Goal: Information Seeking & Learning: Learn about a topic

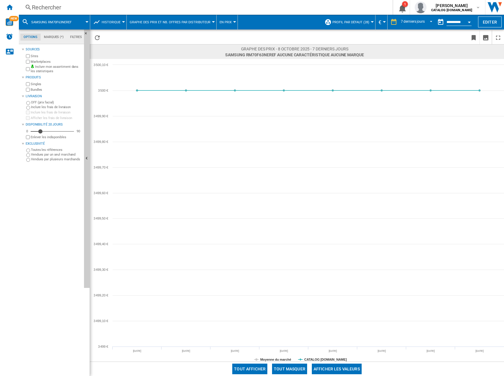
click at [59, 11] on div "Rechercher" at bounding box center [204, 7] width 345 height 8
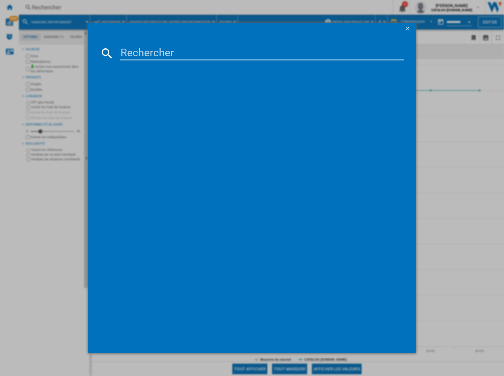
type input "RQ758N4SBFE"
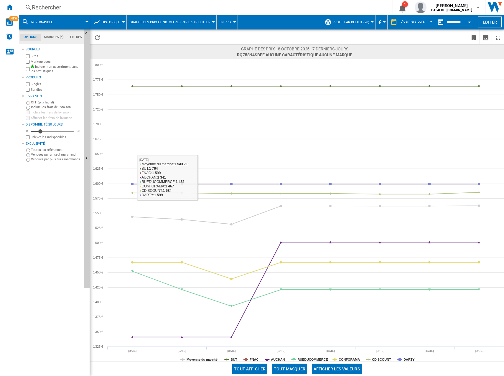
click at [47, 63] on label "Marketplaces" at bounding box center [56, 62] width 51 height 4
click at [294, 367] on button "Tout masquer" at bounding box center [289, 369] width 35 height 11
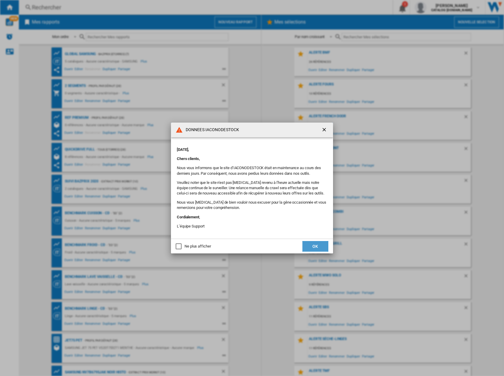
click at [322, 244] on button "OK" at bounding box center [315, 246] width 26 height 11
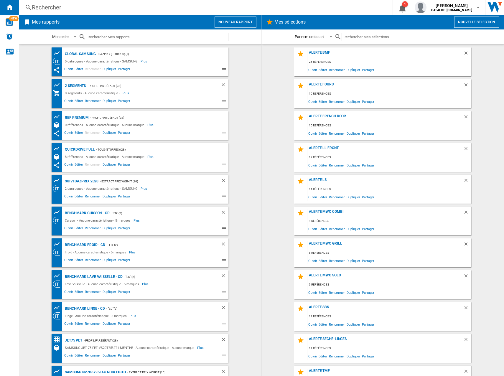
click at [52, 9] on div "Rechercher" at bounding box center [204, 7] width 345 height 8
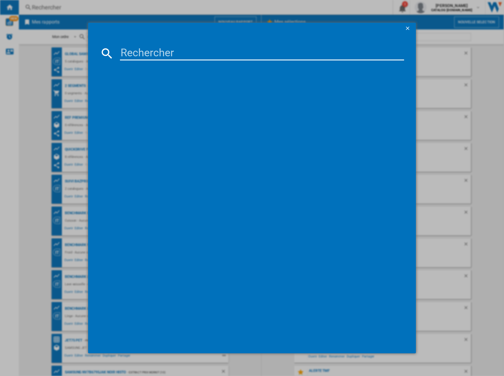
click at [178, 48] on input at bounding box center [262, 53] width 284 height 14
paste input "RQ758N4SBFE"
type input "RQ758N4SBFE"
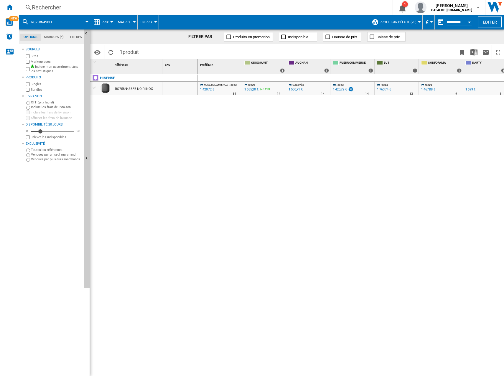
click at [106, 21] on span "Prix" at bounding box center [105, 22] width 7 height 4
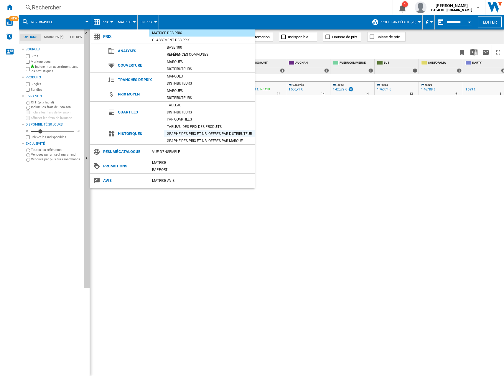
click at [187, 135] on div "Graphe des prix et nb. offres par distributeur" at bounding box center [209, 134] width 91 height 6
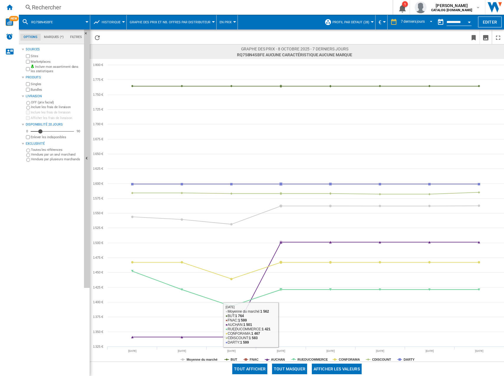
click at [287, 368] on button "Tout masquer" at bounding box center [289, 369] width 35 height 11
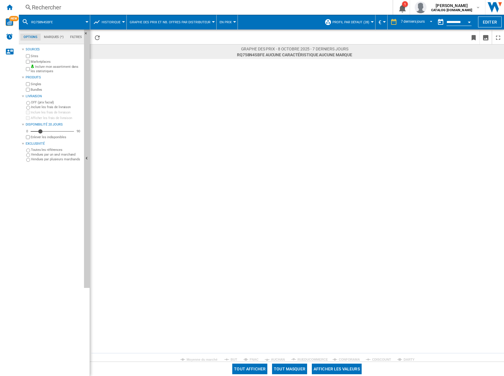
click at [44, 61] on label "Marketplaces" at bounding box center [56, 62] width 51 height 4
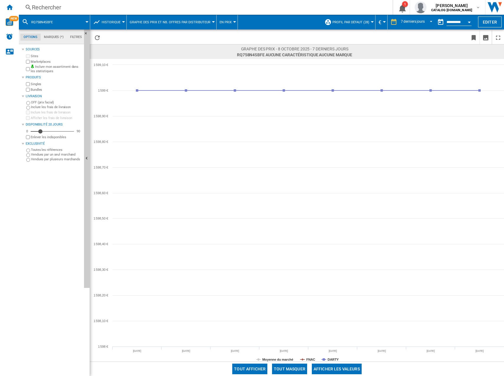
click at [94, 7] on div "Rechercher" at bounding box center [204, 7] width 345 height 8
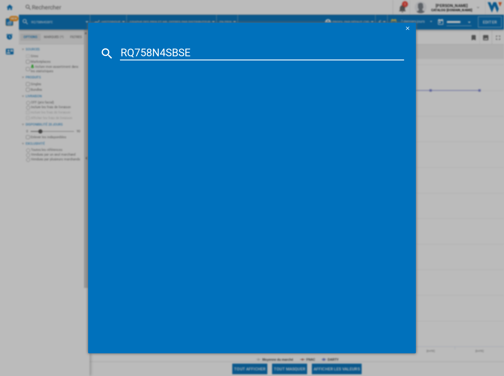
type input "RQ758N4SBSE"
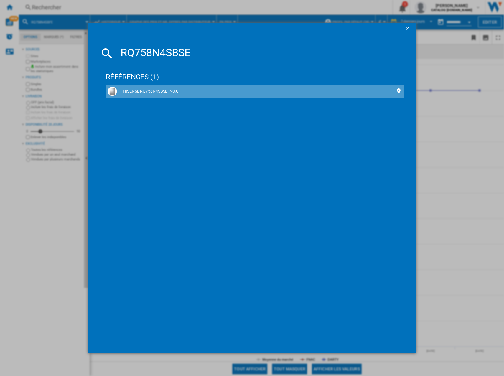
click at [167, 91] on div "HISENSE RQ758N4SBSE INOX" at bounding box center [256, 91] width 278 height 6
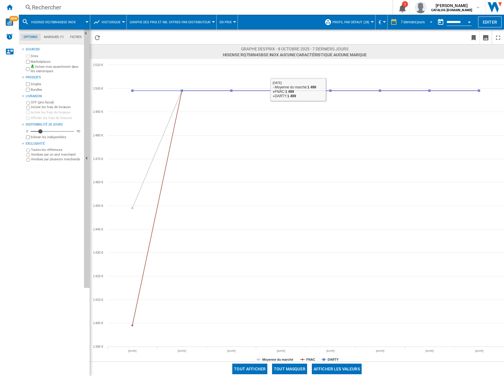
click at [407, 25] on md-select-value "7 derniers jours" at bounding box center [417, 22] width 34 height 9
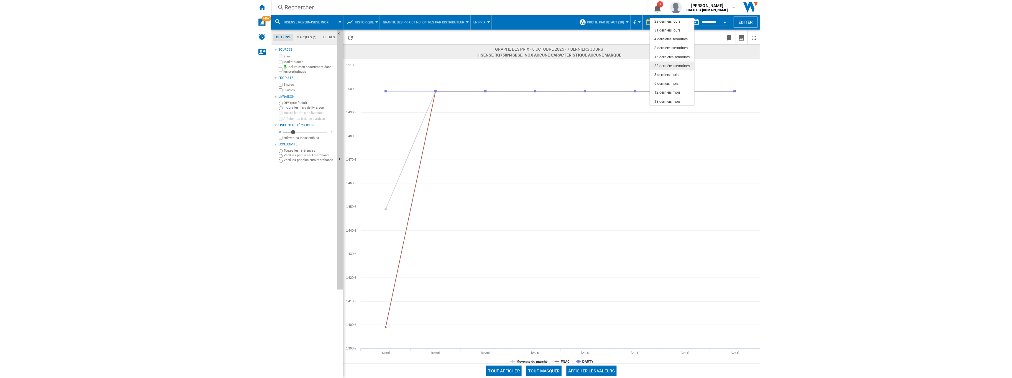
scroll to position [37, 0]
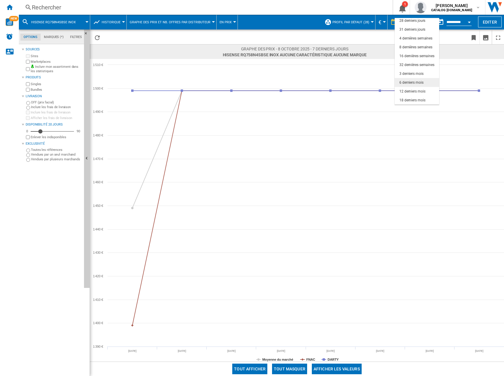
click at [418, 80] on div "6 derniers mois" at bounding box center [411, 82] width 24 height 5
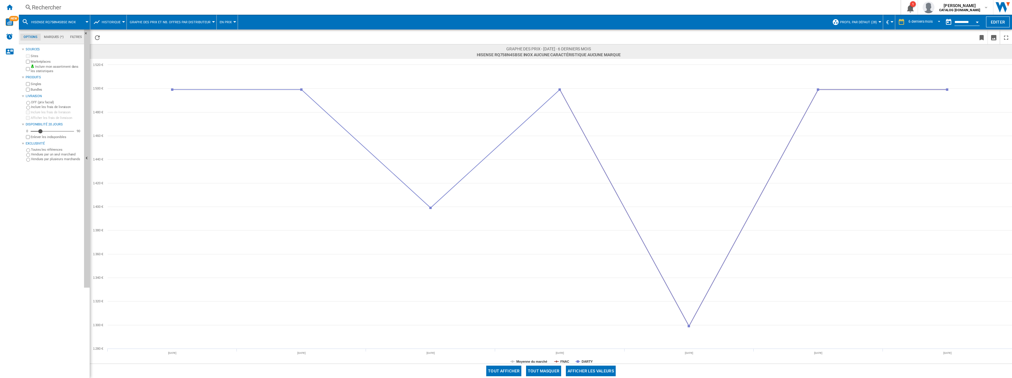
click at [377, 10] on div "Rechercher" at bounding box center [458, 7] width 853 height 8
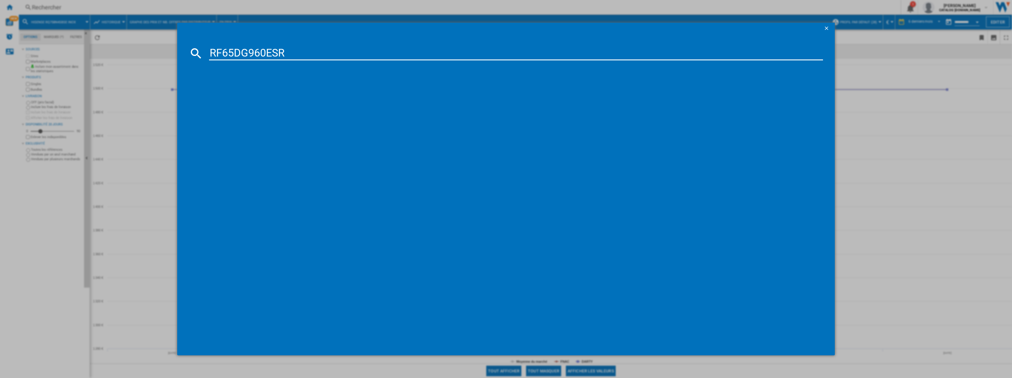
type input "RF65DG960ESR"
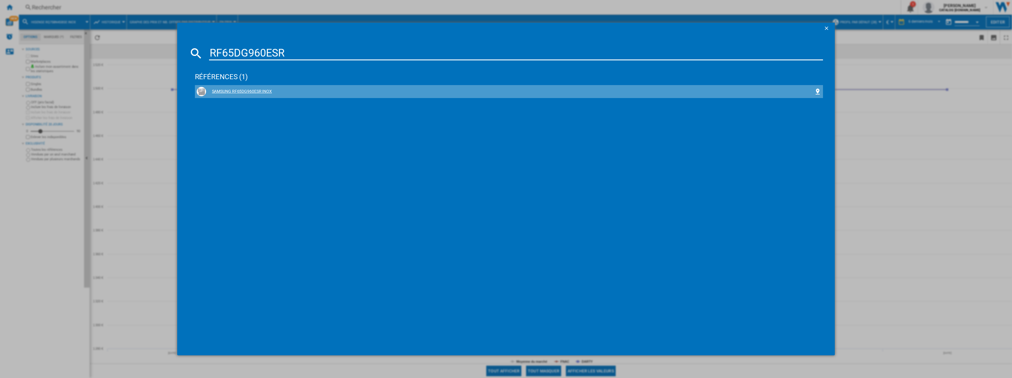
click at [249, 89] on div "SAMSUNG RF65DG960ESR INOX" at bounding box center [510, 92] width 608 height 6
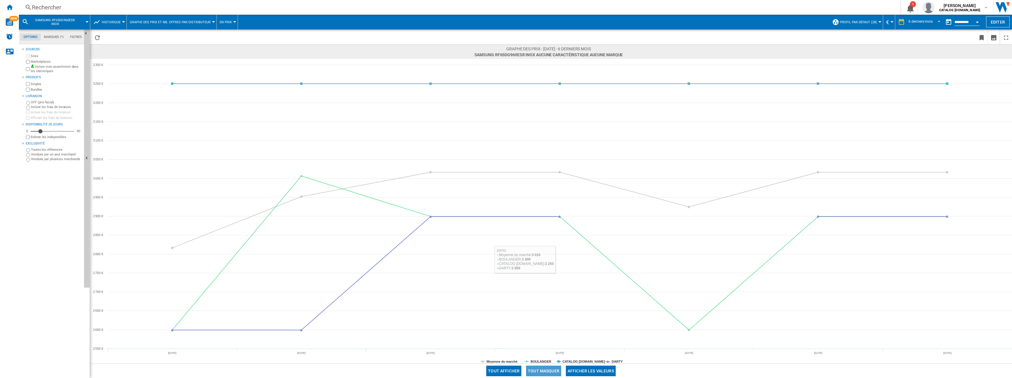
click at [504, 368] on button "Tout masquer" at bounding box center [543, 371] width 35 height 11
click at [504, 364] on tspan "DARTY" at bounding box center [616, 362] width 11 height 4
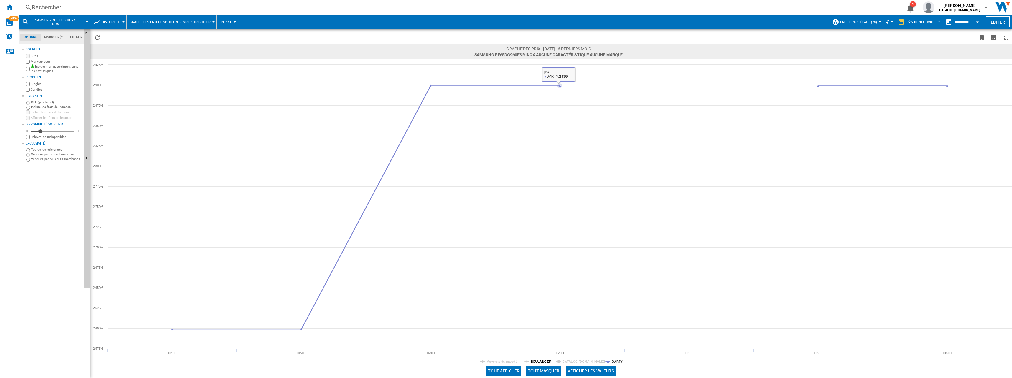
click at [504, 363] on tspan "BOULANGER" at bounding box center [540, 362] width 21 height 4
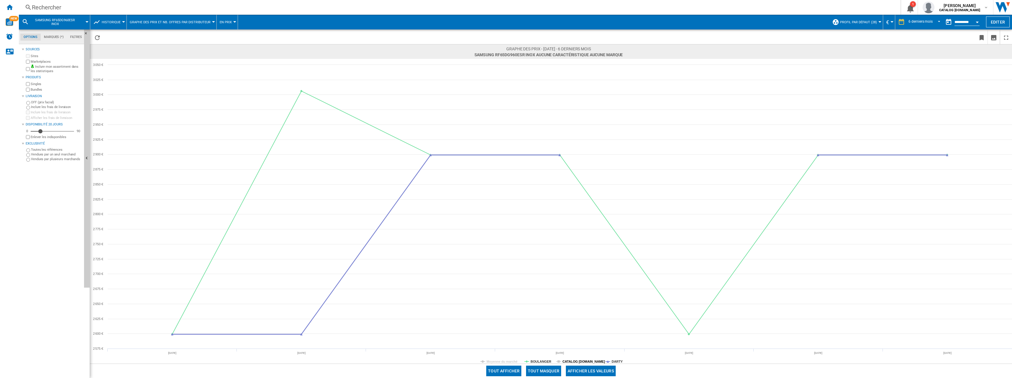
click at [504, 363] on tspan "CATALOG [DOMAIN_NAME]" at bounding box center [583, 362] width 43 height 4
click at [68, 11] on div "Rechercher" at bounding box center [458, 7] width 853 height 8
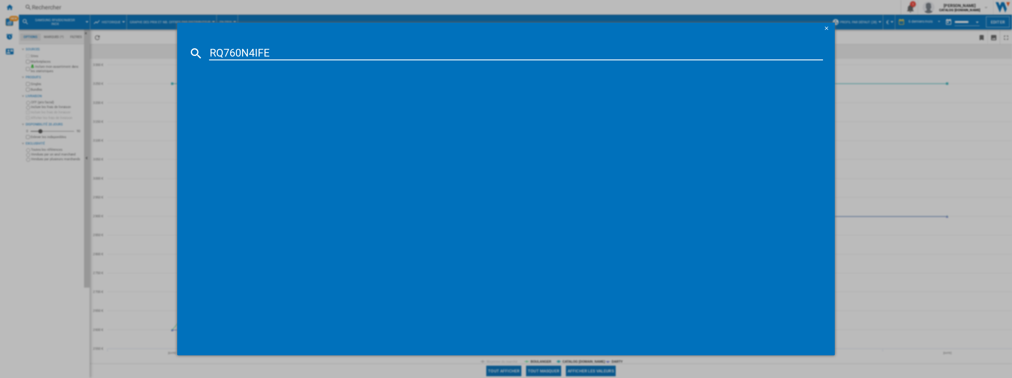
type input "RQ760N4IFE"
click at [241, 88] on div "HISENSE RQ760N4IFE NOIR" at bounding box center [509, 91] width 625 height 9
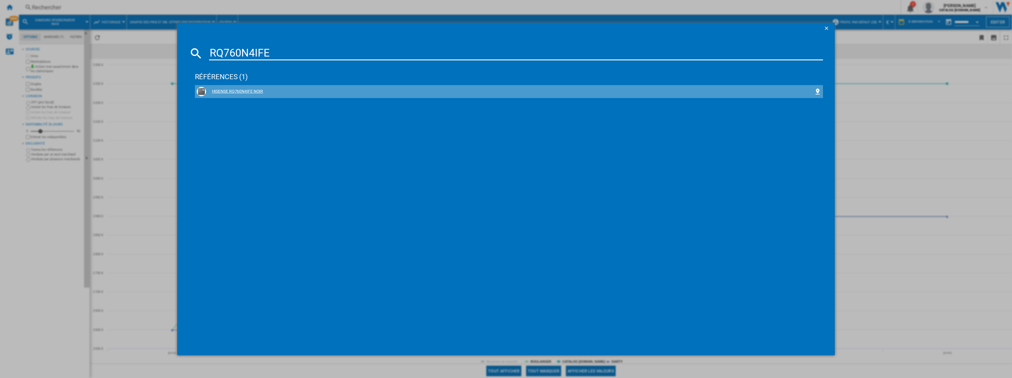
click at [240, 92] on div "HISENSE RQ760N4IFE NOIR" at bounding box center [510, 92] width 608 height 6
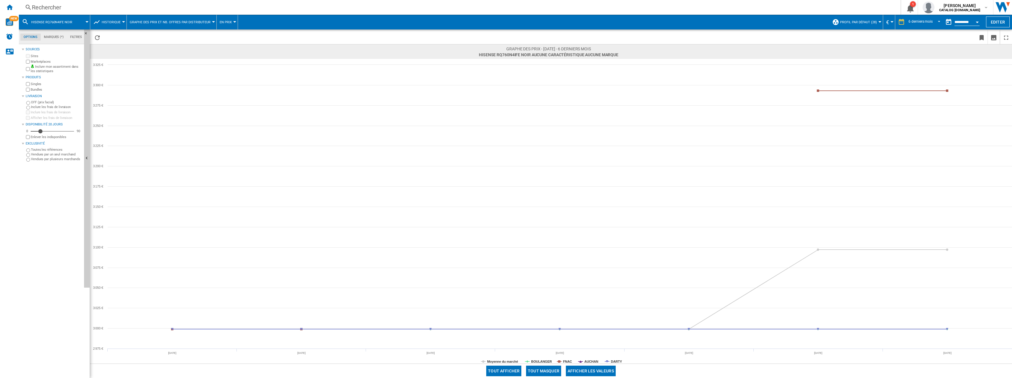
click at [504, 371] on button "Tout masquer" at bounding box center [543, 371] width 35 height 11
click at [504, 360] on tspan "BOULANGER" at bounding box center [541, 362] width 21 height 4
click at [504, 360] on tspan "DARTY" at bounding box center [616, 362] width 11 height 4
click at [504, 364] on tspan "AUCHAN" at bounding box center [591, 362] width 14 height 4
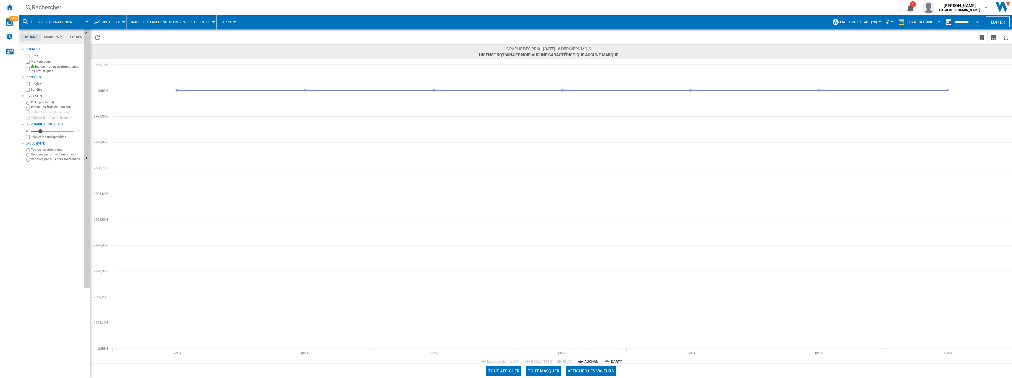
click at [504, 361] on rect at bounding box center [551, 211] width 922 height 305
click at [504, 362] on rect at bounding box center [551, 211] width 922 height 305
click at [504, 362] on tspan "FNAC" at bounding box center [567, 362] width 9 height 4
click at [77, 6] on div "Rechercher" at bounding box center [458, 7] width 853 height 8
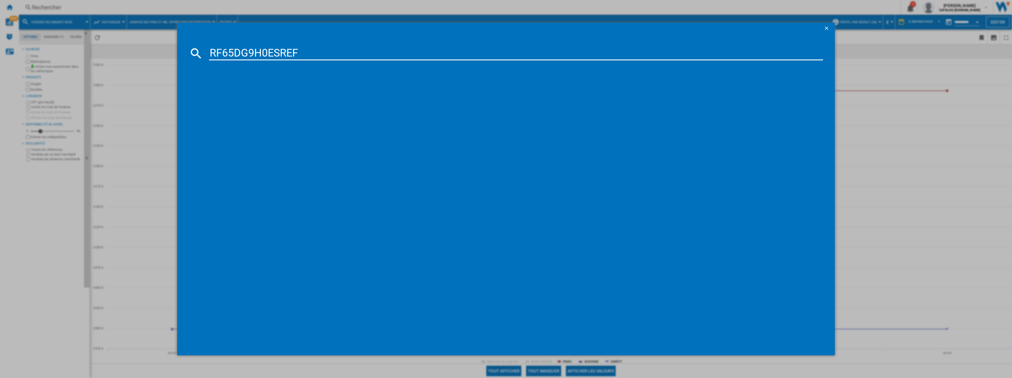
type input "RF65DG9H0ESREF"
click at [242, 93] on div "SAMSUNG RF65DG9H0ESR INOX" at bounding box center [510, 92] width 608 height 6
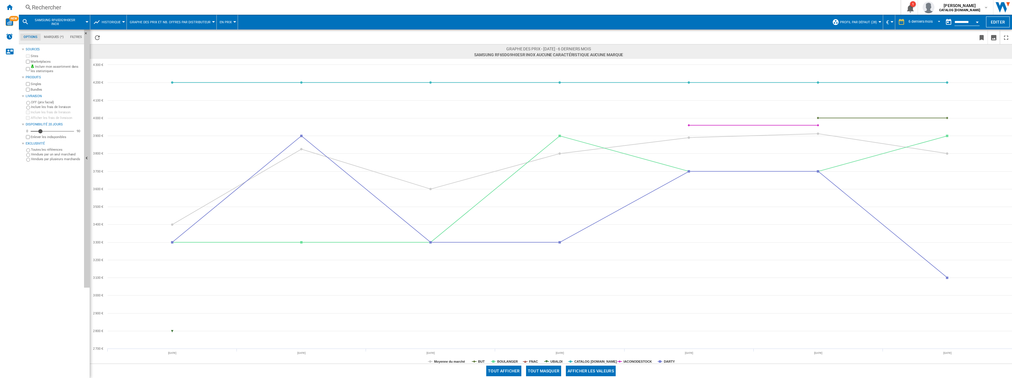
click at [504, 371] on button "Tout masquer" at bounding box center [543, 371] width 35 height 11
click at [504, 363] on tspan "DARTY" at bounding box center [669, 362] width 11 height 4
